Goal: Task Accomplishment & Management: Use online tool/utility

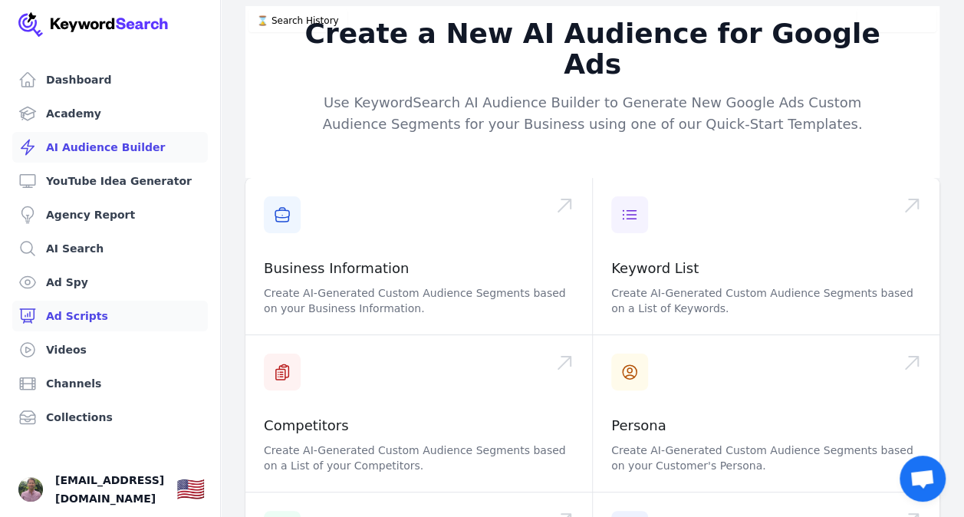
click at [90, 311] on link "Ad Scripts" at bounding box center [110, 316] width 196 height 31
